Goal: Information Seeking & Learning: Learn about a topic

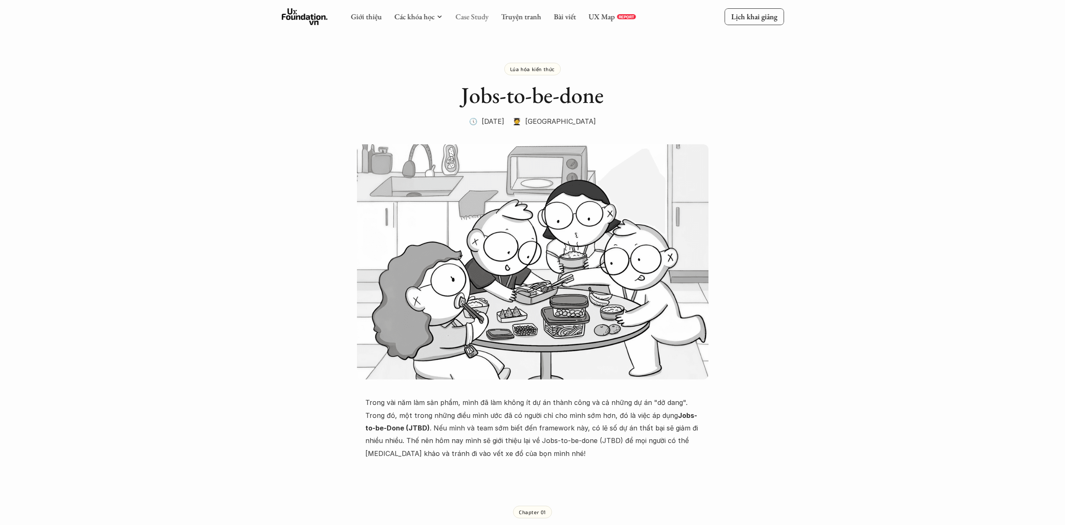
click at [475, 13] on link "Case Study" at bounding box center [471, 17] width 33 height 10
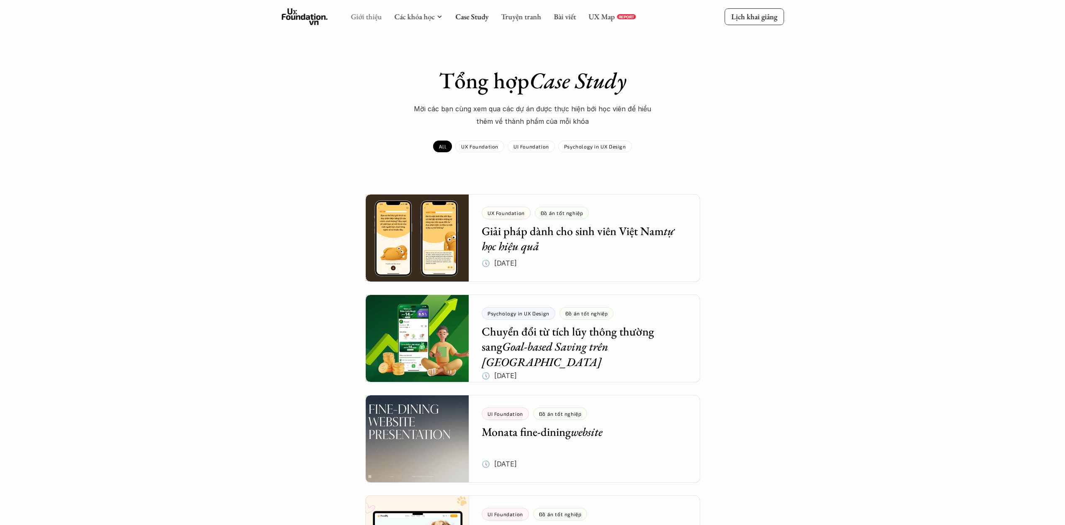
click at [357, 15] on link "Giới thiệu" at bounding box center [366, 17] width 31 height 10
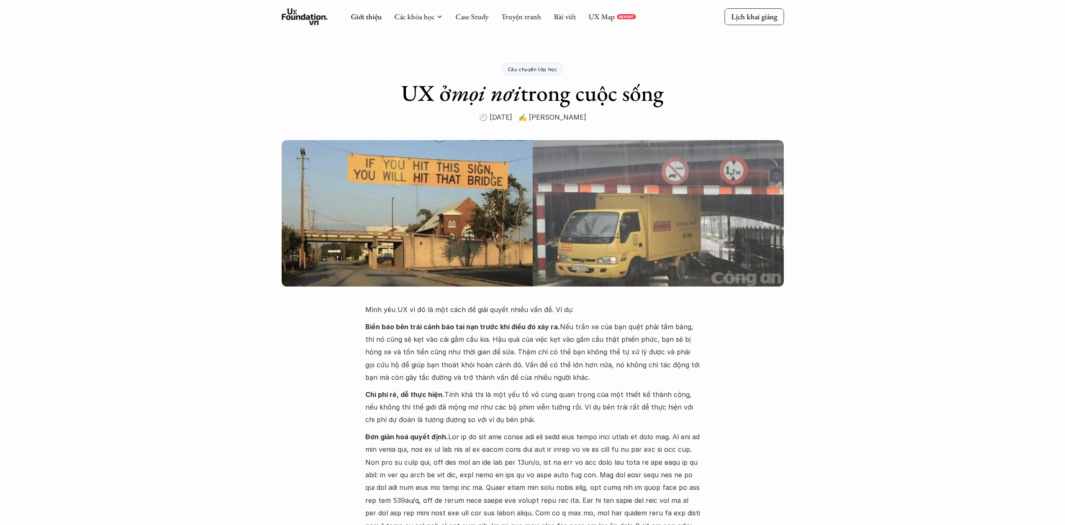
click at [311, 16] on use at bounding box center [305, 16] width 46 height 17
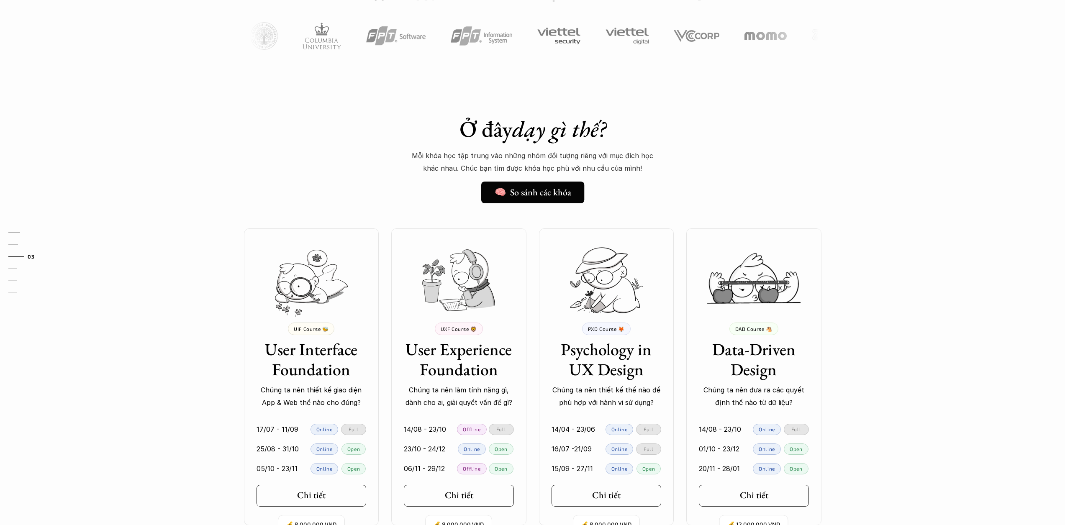
scroll to position [555, 0]
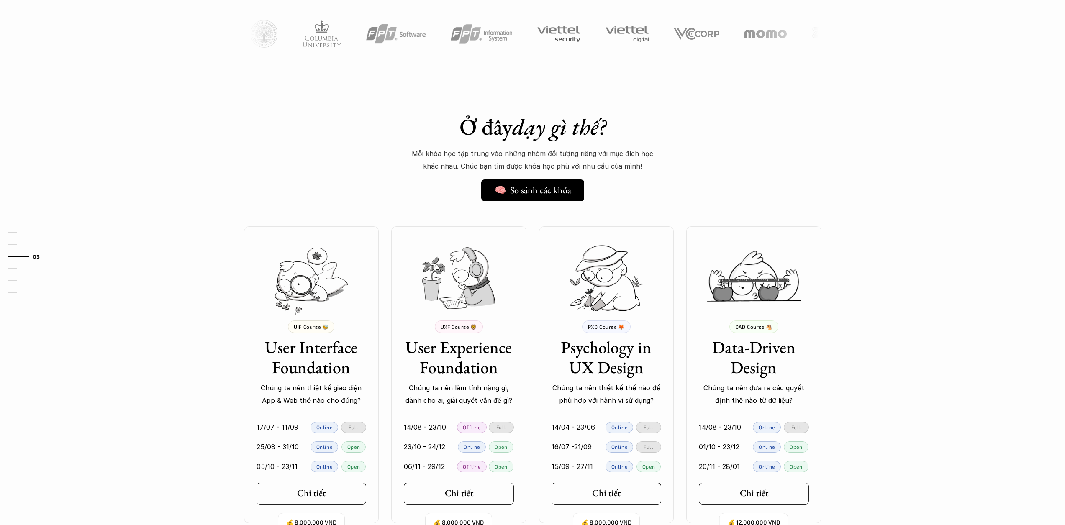
click at [470, 269] on img at bounding box center [458, 278] width 73 height 62
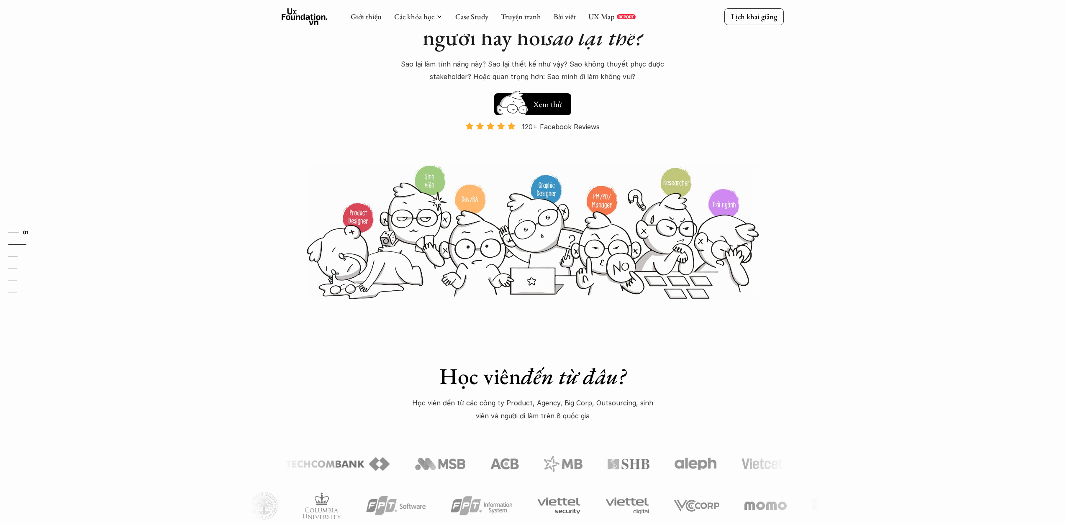
scroll to position [0, 0]
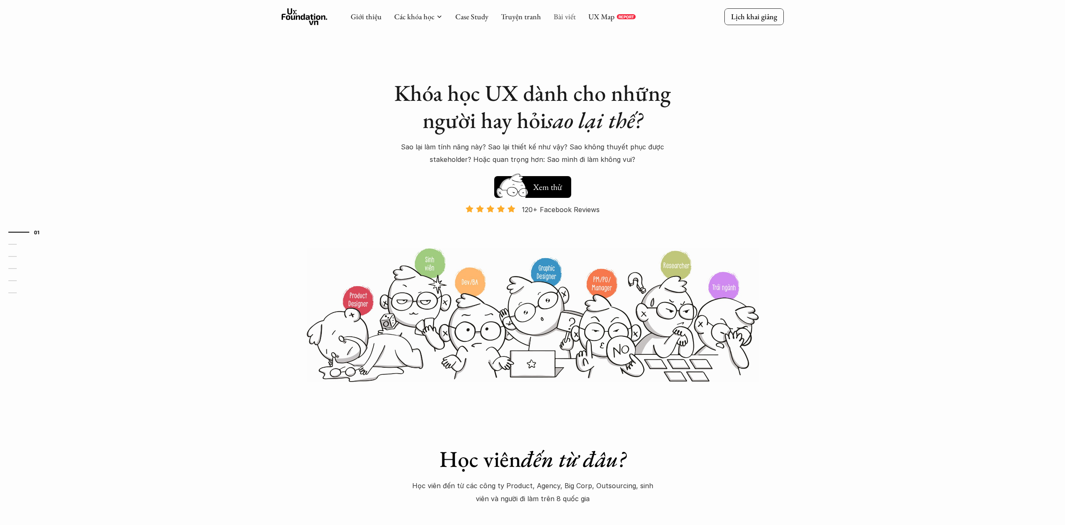
click at [573, 16] on link "Bài viết" at bounding box center [565, 17] width 22 height 10
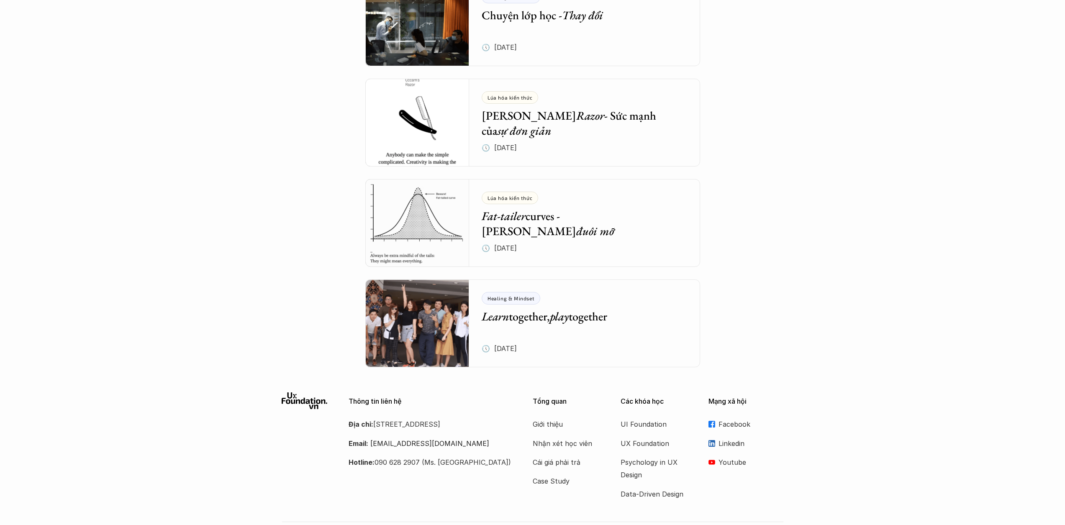
scroll to position [3445, 0]
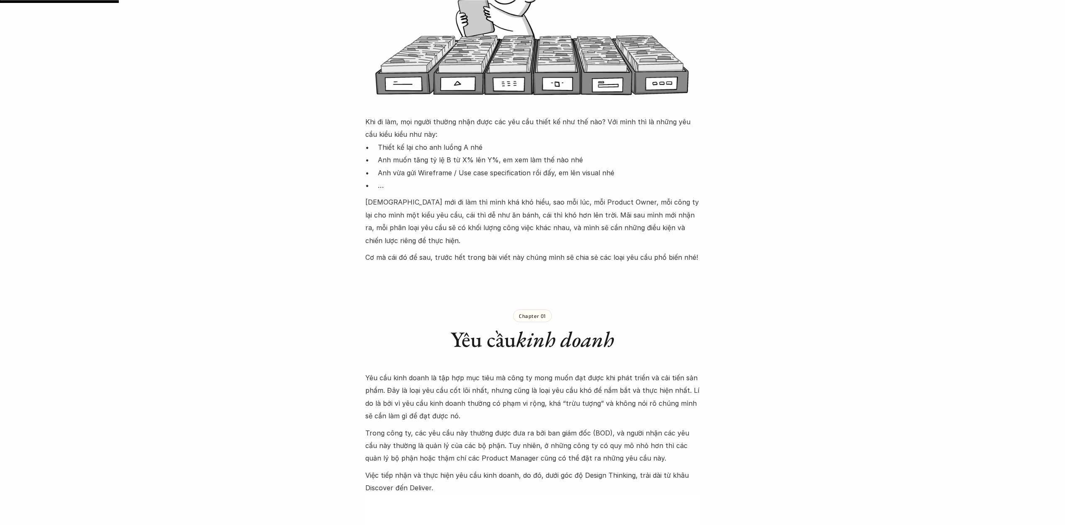
scroll to position [303, 0]
